Goal: Obtain resource: Download file/media

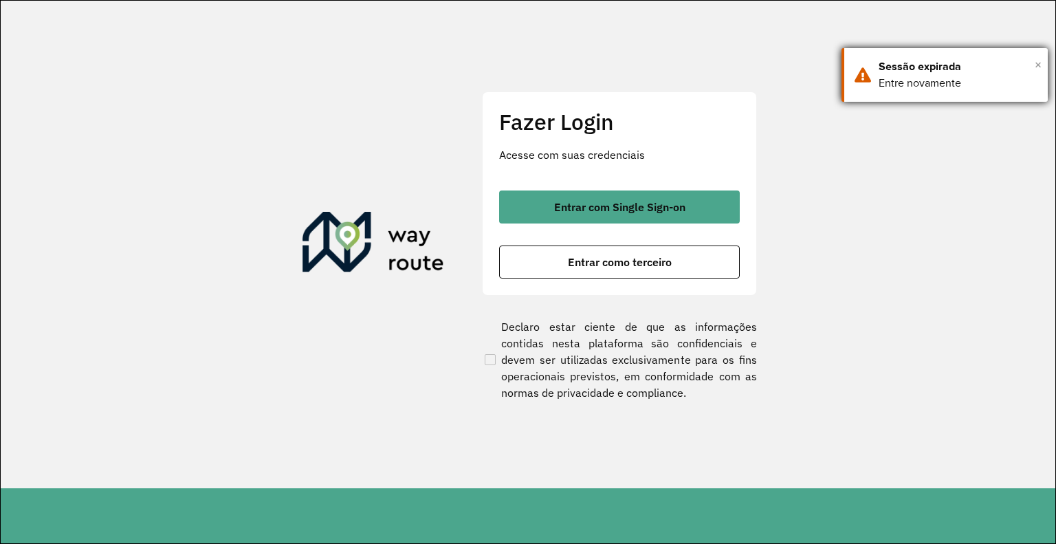
click at [1040, 62] on span "×" at bounding box center [1038, 64] width 7 height 21
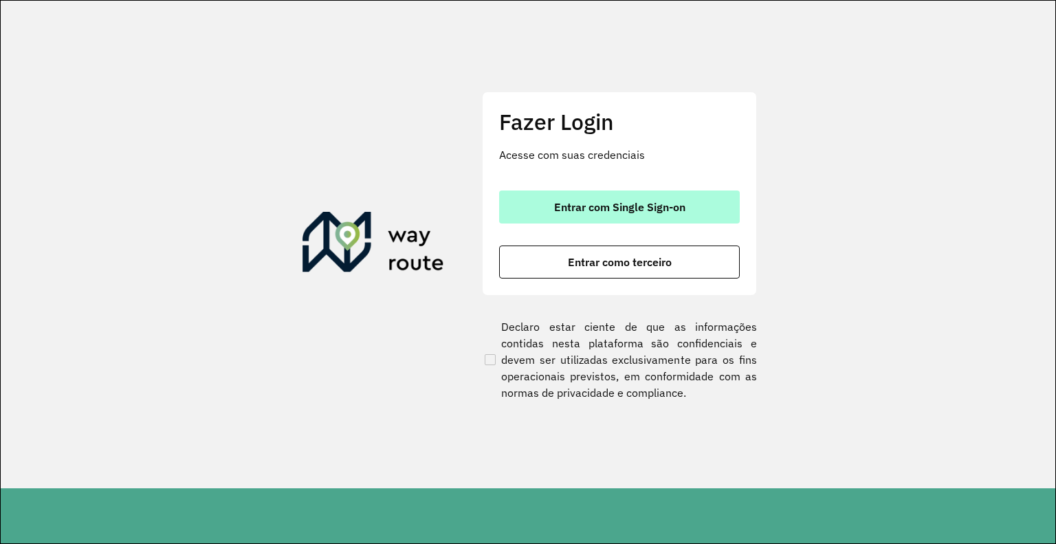
click at [641, 214] on button "Entrar com Single Sign-on" at bounding box center [619, 207] width 241 height 33
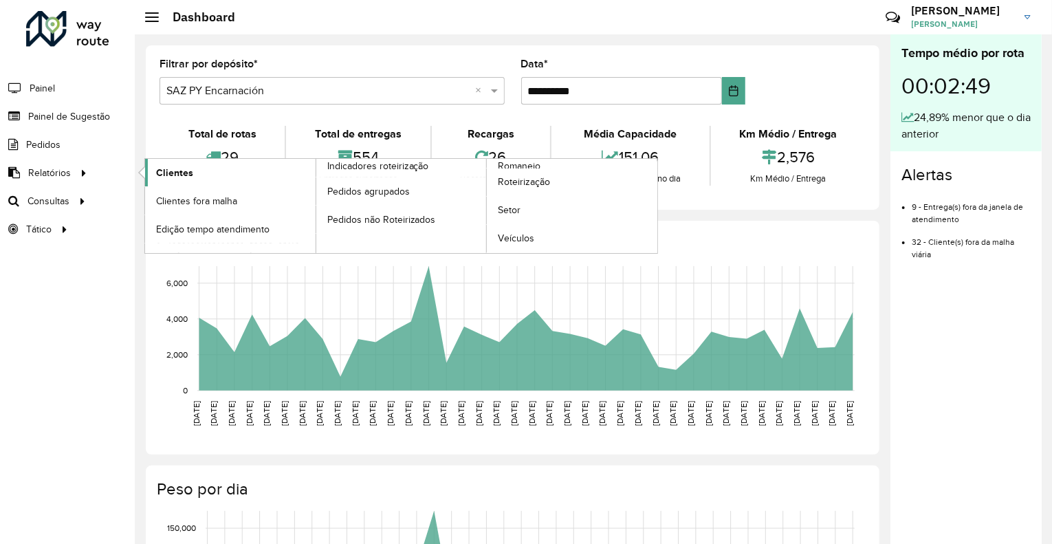
click at [196, 169] on link "Clientes" at bounding box center [230, 173] width 171 height 28
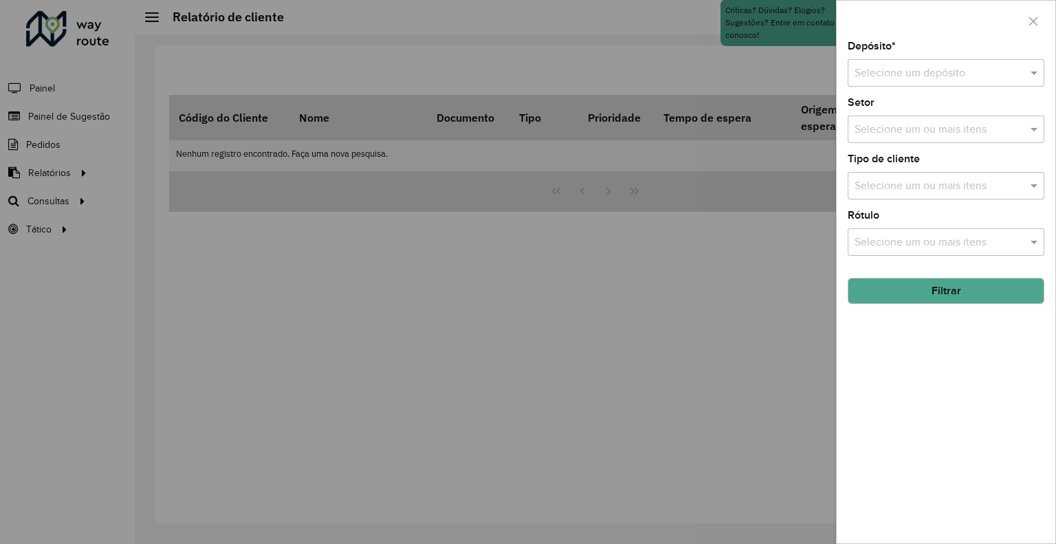
click at [907, 74] on input "text" at bounding box center [932, 73] width 155 height 17
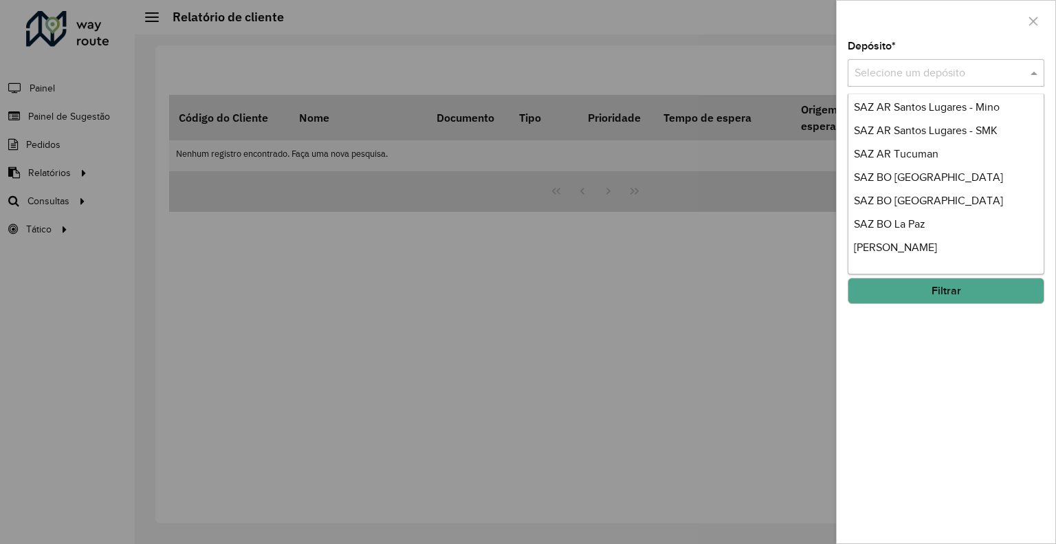
scroll to position [413, 0]
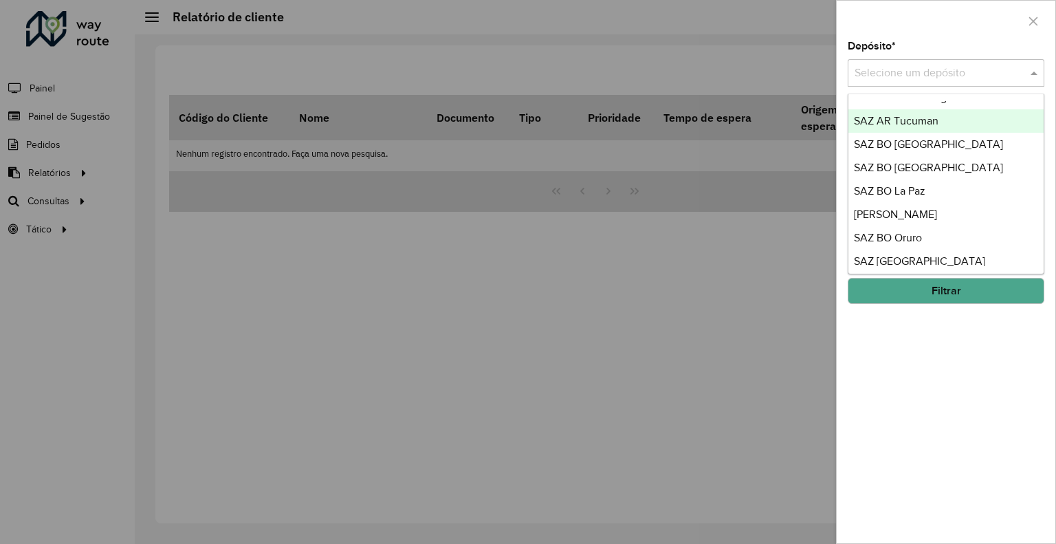
click at [931, 126] on span "SAZ AR Tucuman" at bounding box center [896, 121] width 85 height 12
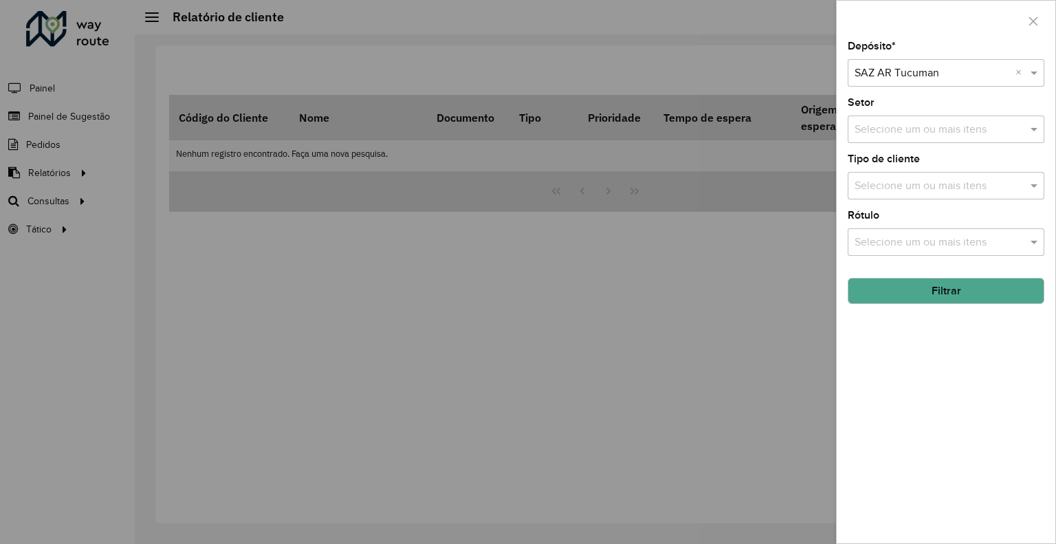
click at [905, 296] on button "Filtrar" at bounding box center [946, 291] width 197 height 26
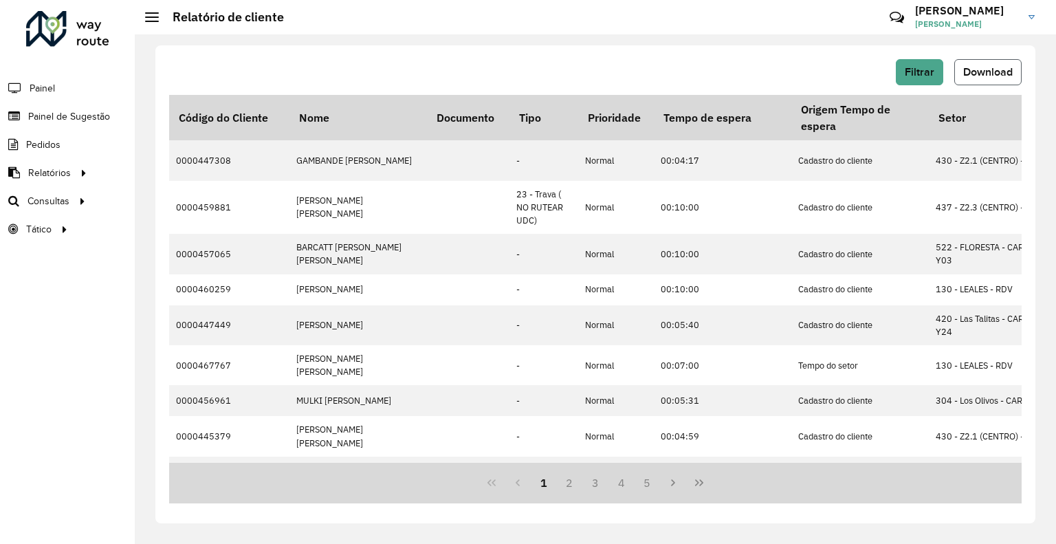
click at [979, 72] on span "Download" at bounding box center [989, 72] width 50 height 12
